Goal: Information Seeking & Learning: Learn about a topic

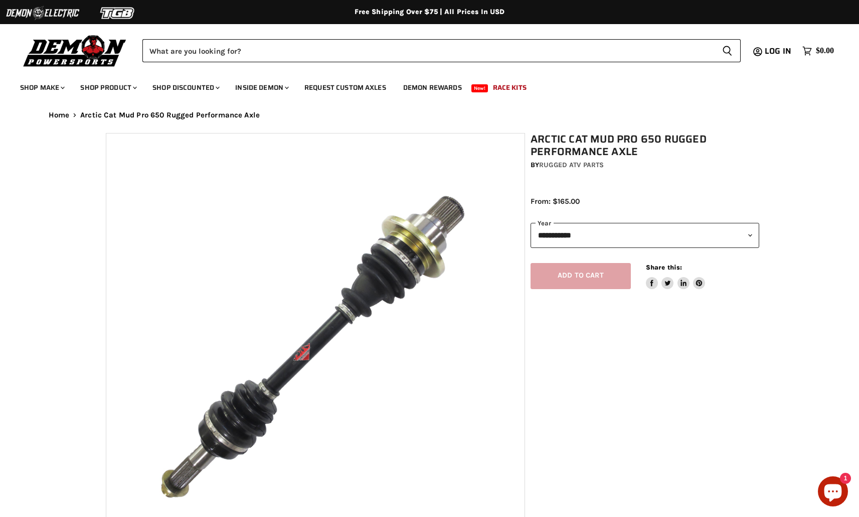
select select "******"
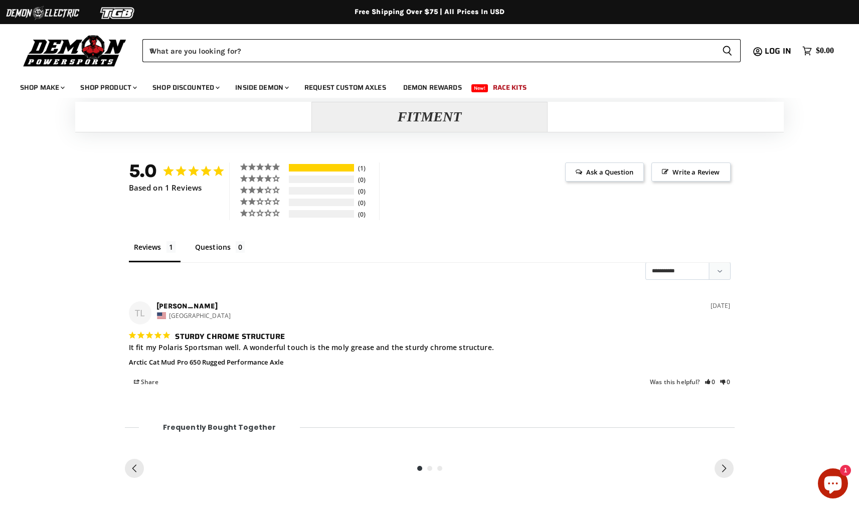
scroll to position [740, 0]
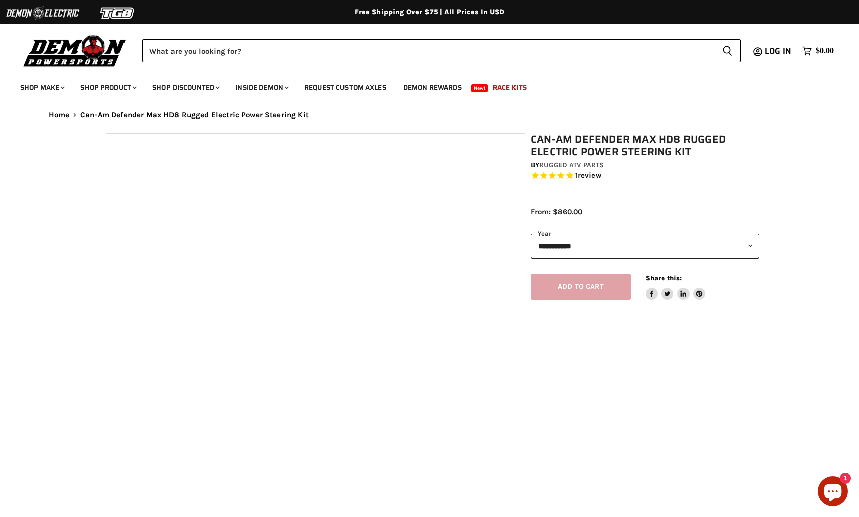
select select "******"
